Goal: Find specific page/section: Find specific page/section

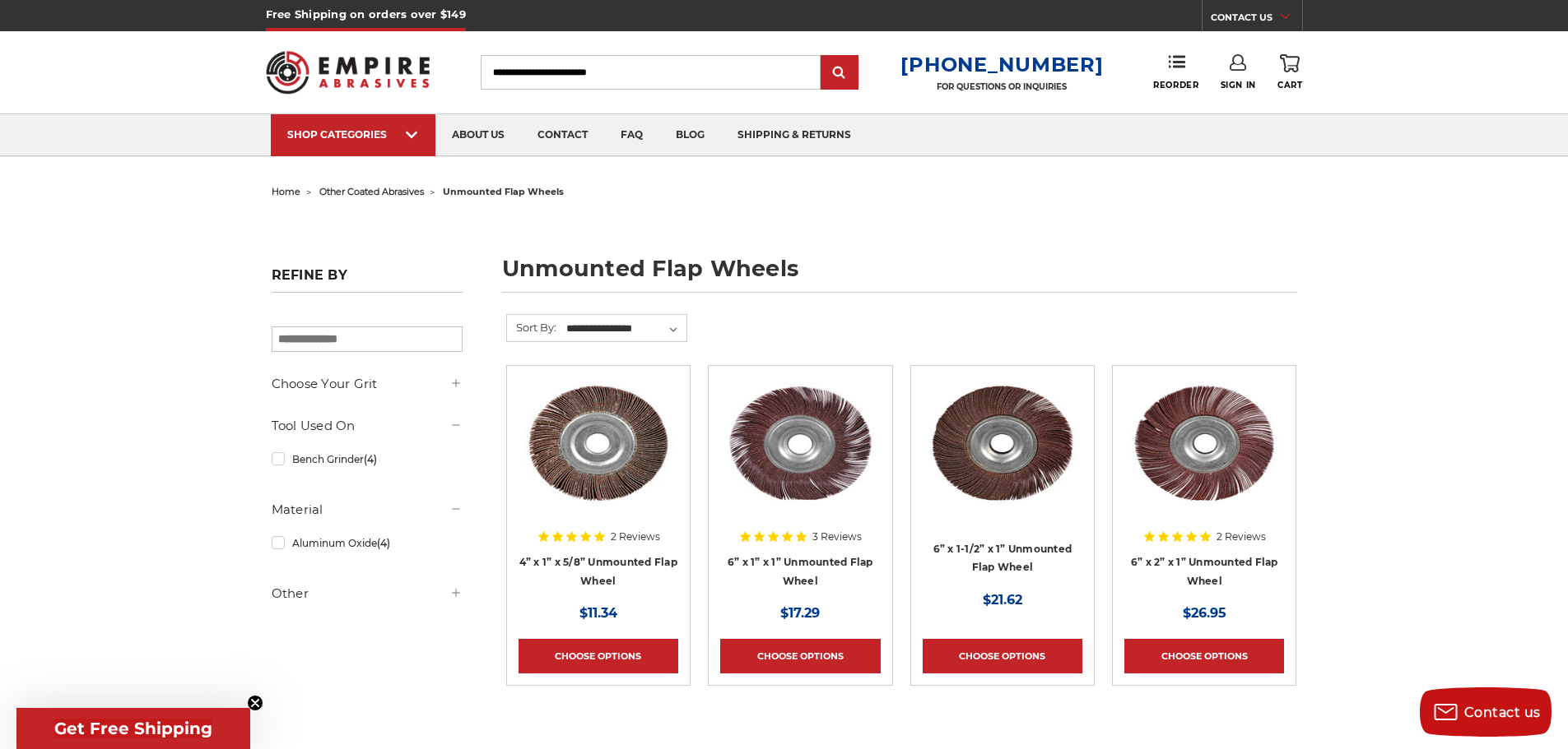
click at [585, 67] on input "Search" at bounding box center [650, 72] width 340 height 35
type input "*******"
click at [823, 57] on input "submit" at bounding box center [839, 73] width 33 height 33
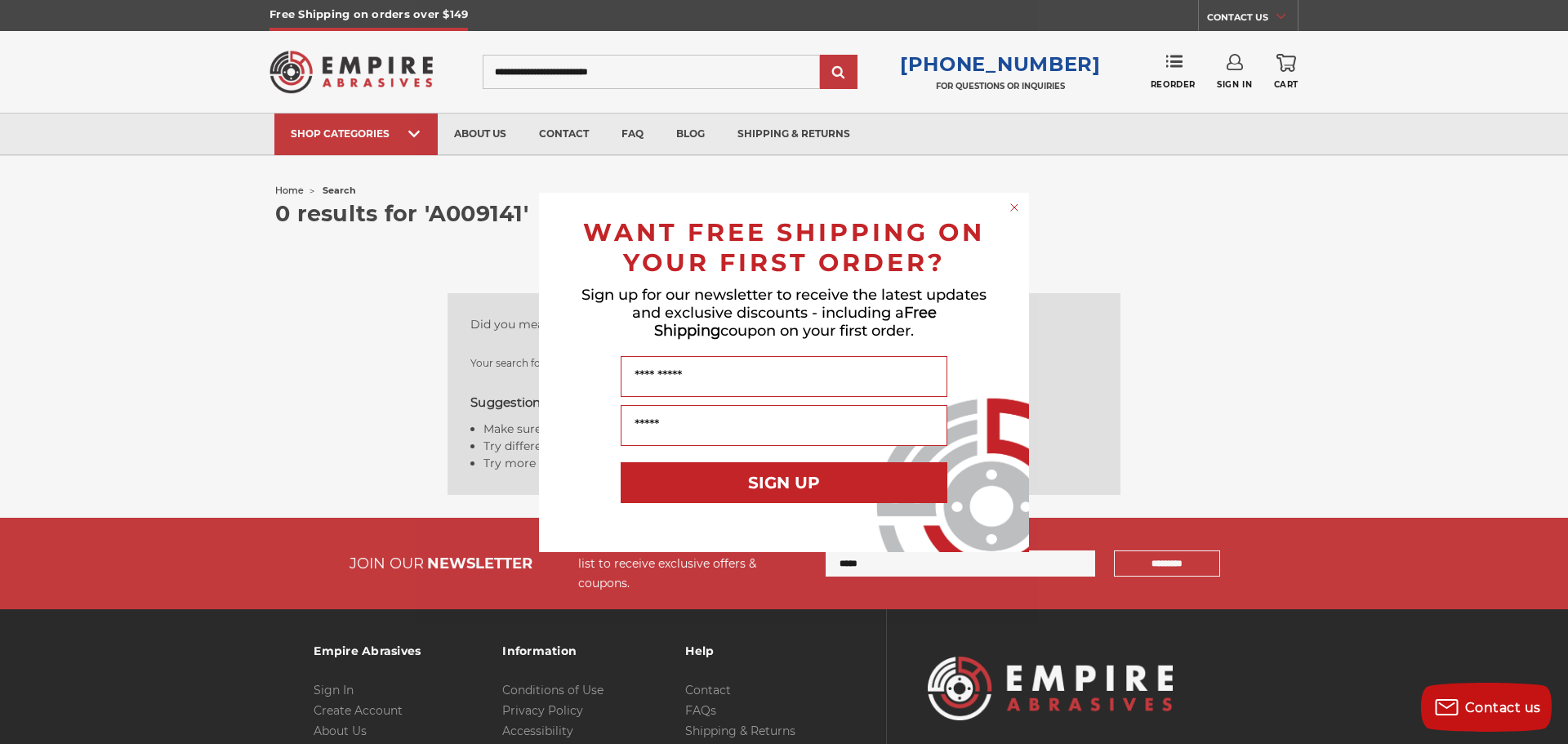
click at [362, 303] on div "Close dialog WANT FREE SHIPPING ON YOUR FIRST ORDER? Sign up for our newsletter…" at bounding box center [784, 372] width 1568 height 744
